Goal: Use online tool/utility: Utilize a website feature to perform a specific function

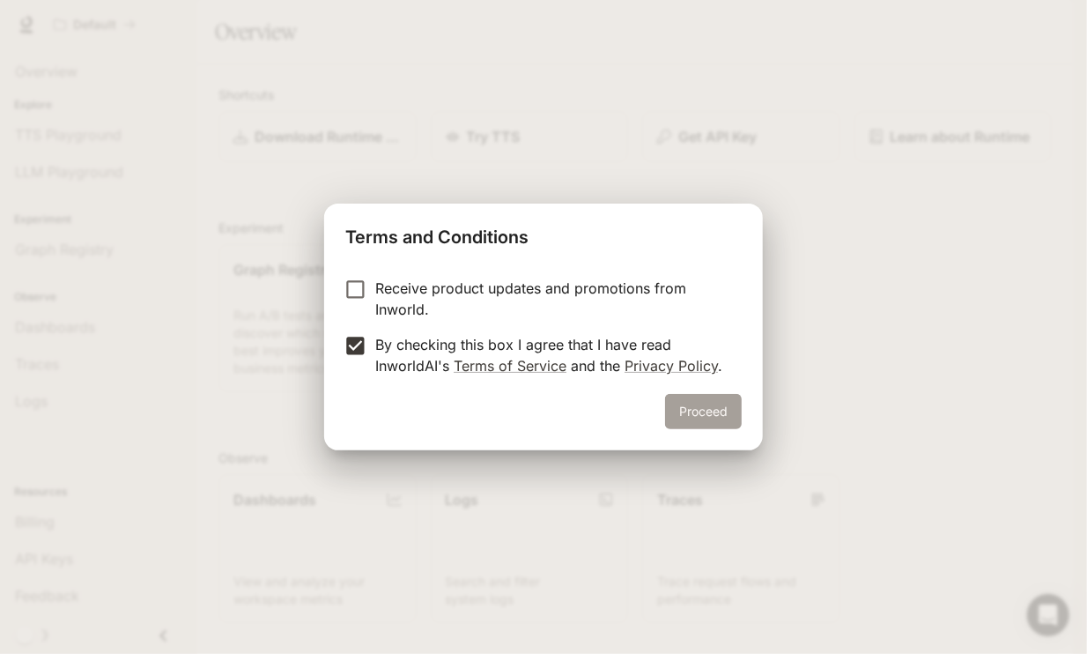
click at [691, 399] on button "Proceed" at bounding box center [703, 411] width 77 height 35
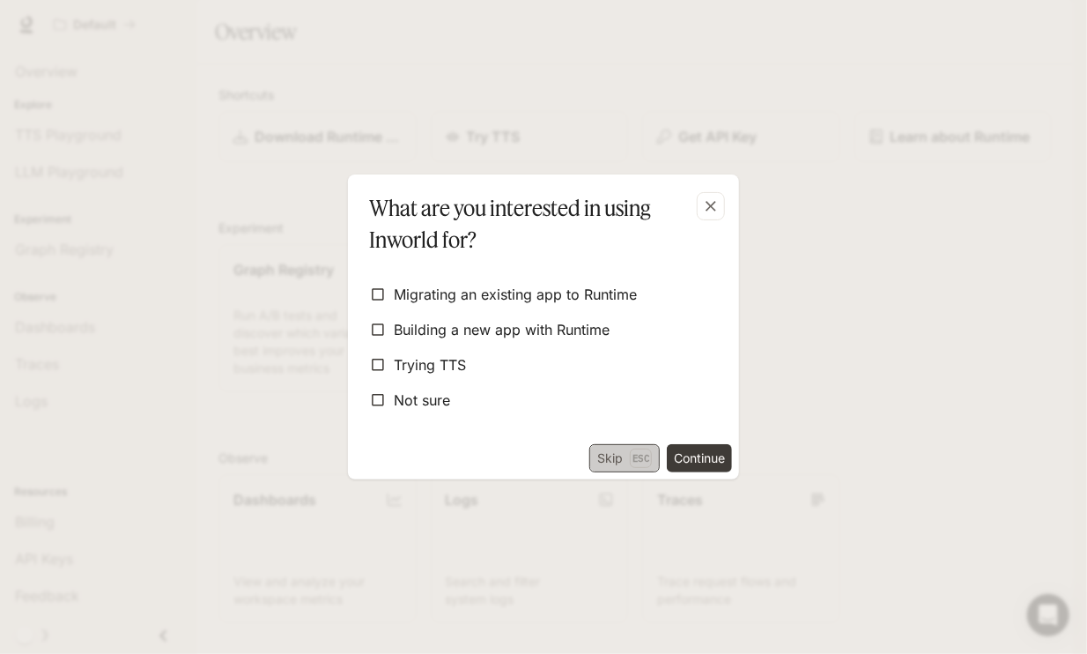
click at [637, 465] on p "Esc" at bounding box center [641, 457] width 22 height 19
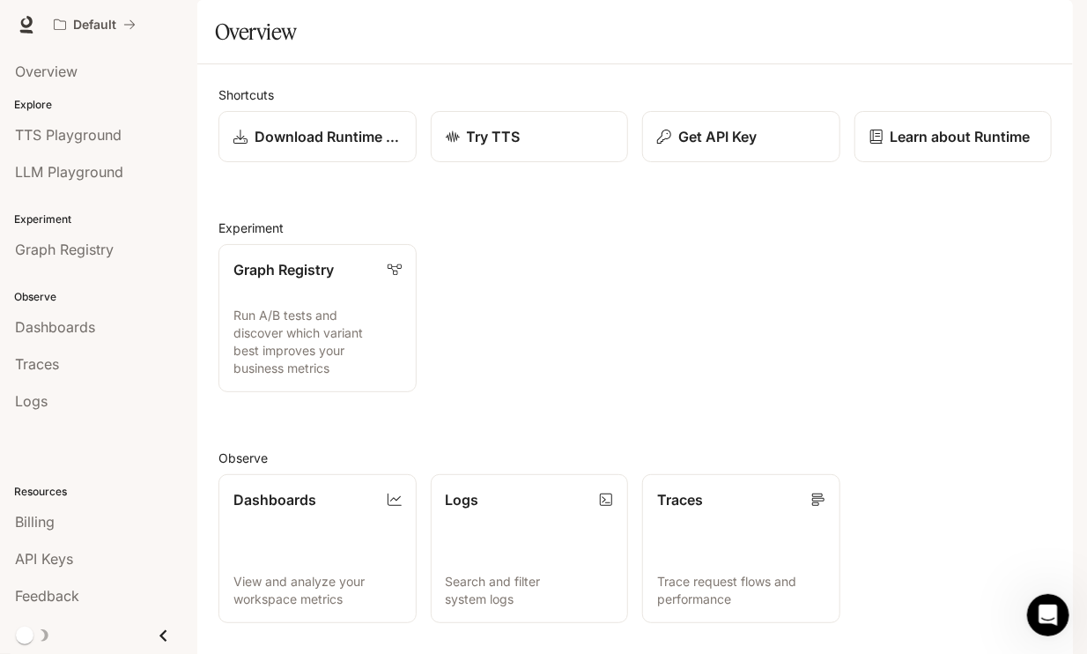
scroll to position [277, 0]
click at [1053, 11] on button "button" at bounding box center [1047, 24] width 35 height 35
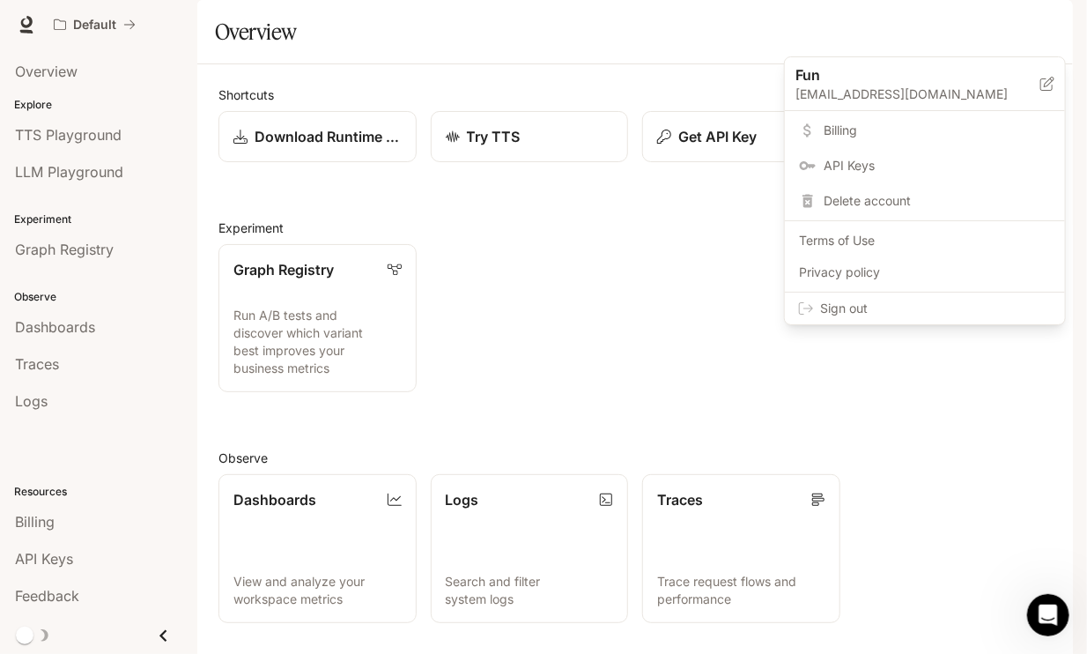
click at [445, 210] on div at bounding box center [543, 327] width 1087 height 654
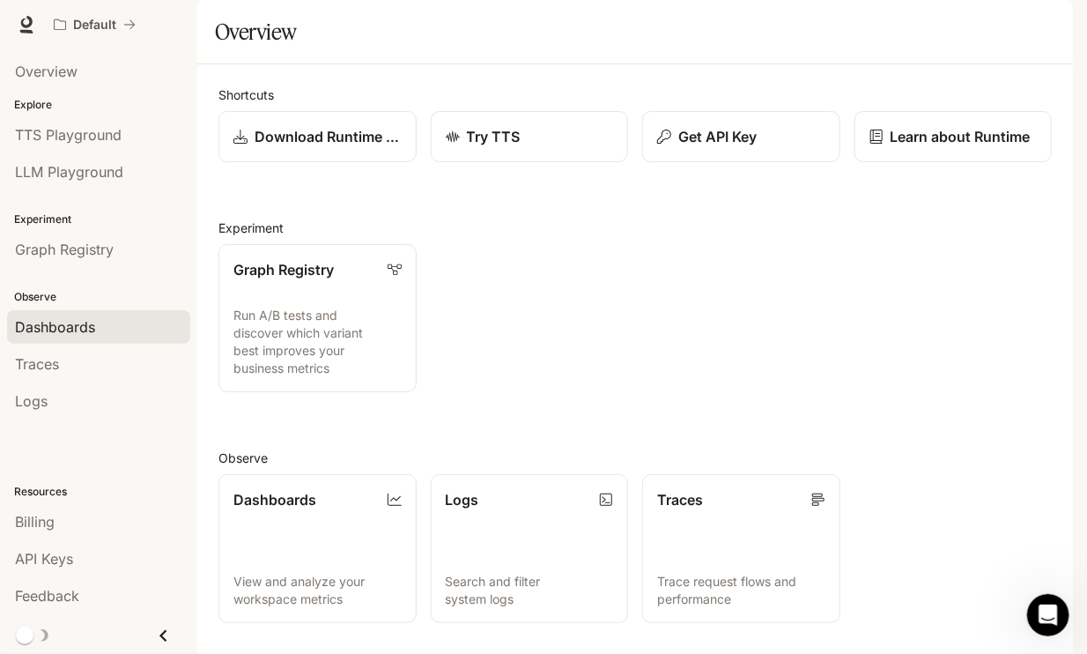
click at [55, 321] on span "Dashboards" at bounding box center [55, 326] width 80 height 21
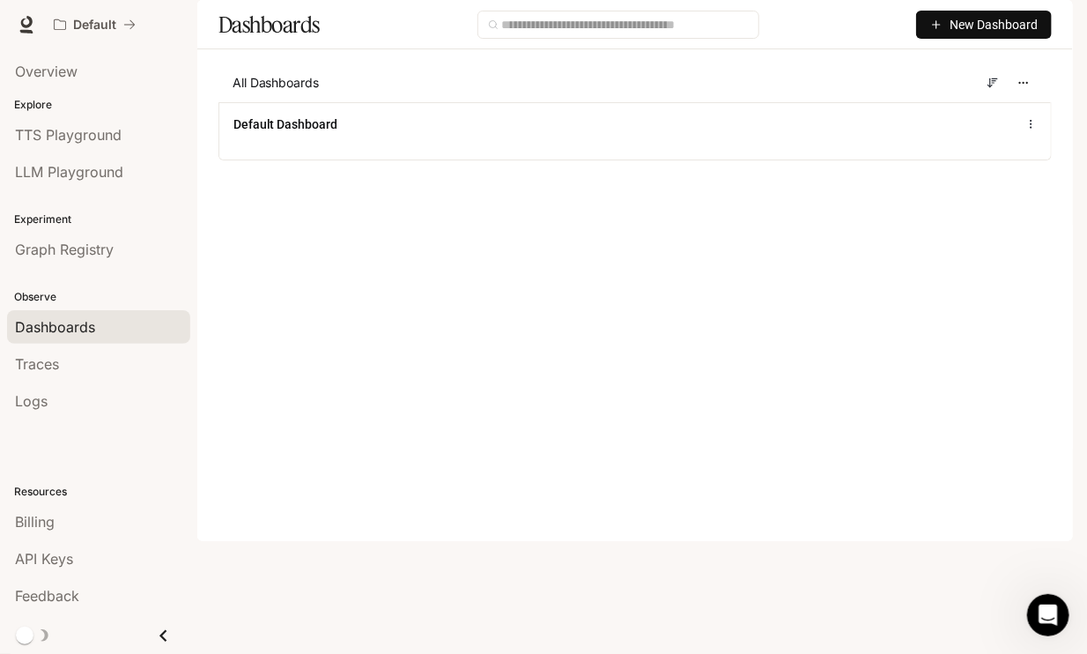
click at [971, 34] on span "New Dashboard" at bounding box center [993, 24] width 88 height 19
click at [59, 151] on li "TTS Playground" at bounding box center [98, 134] width 197 height 37
click at [73, 141] on span "TTS Playground" at bounding box center [68, 134] width 107 height 21
